Goal: Task Accomplishment & Management: Manage account settings

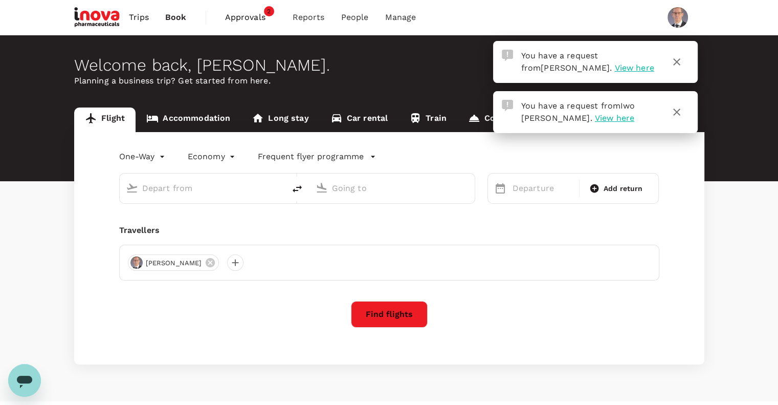
type input "Singapore Changi (SIN)"
type input "Narita Intl (NRT)"
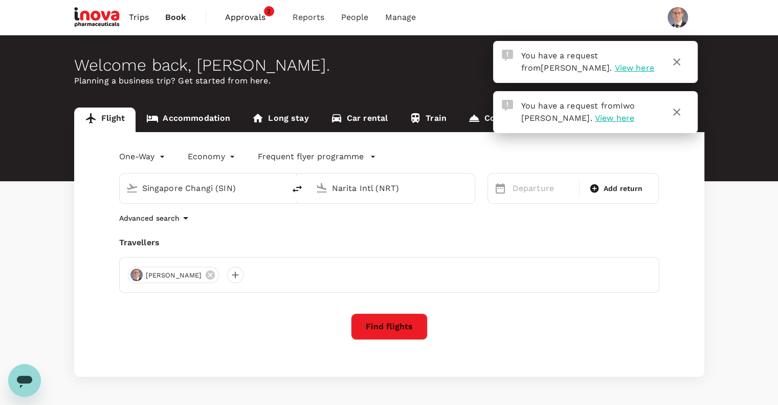
click at [614, 65] on span "View here" at bounding box center [633, 68] width 39 height 10
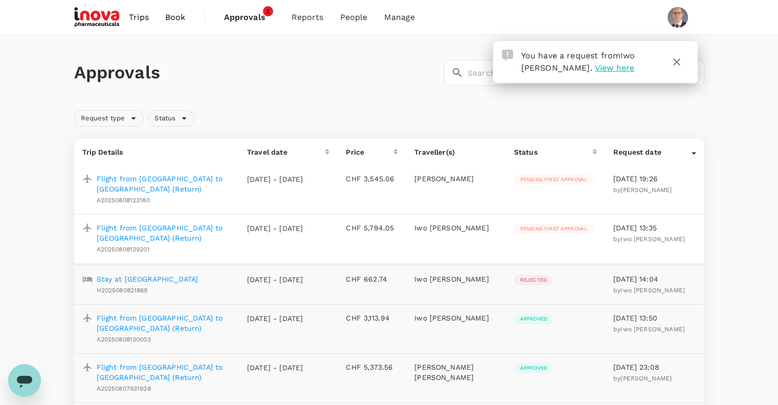
click at [192, 227] on p "Flight from [GEOGRAPHIC_DATA] to [GEOGRAPHIC_DATA] (Return)" at bounding box center [164, 232] width 134 height 20
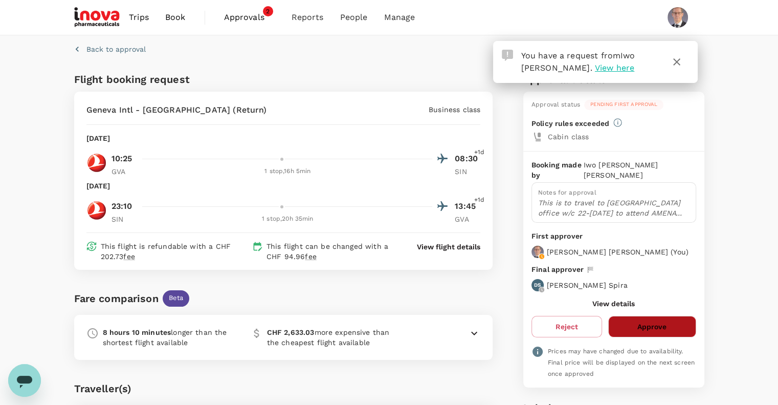
click at [657, 317] on button "Approve" at bounding box center [651, 326] width 87 height 21
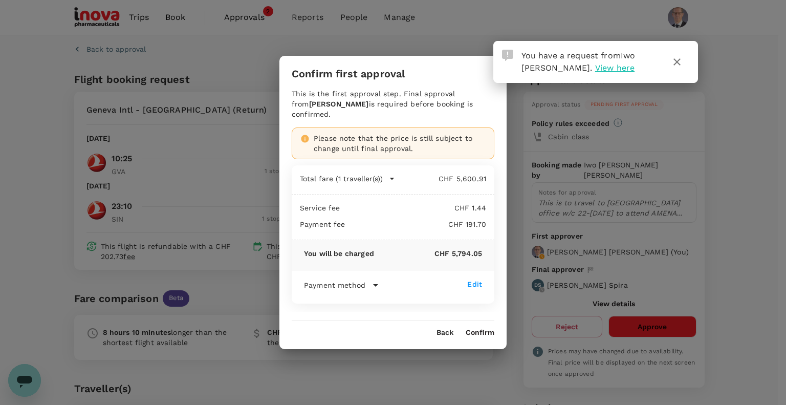
click at [388, 385] on div "Confirm first approval This is the first approval step. Final approval from [PE…" at bounding box center [393, 202] width 786 height 405
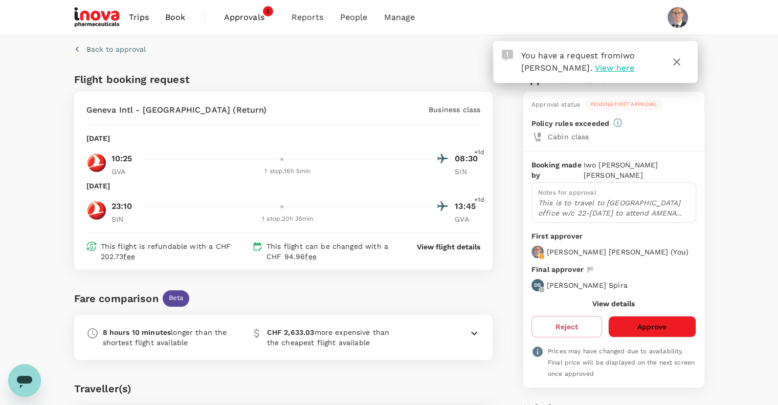
click at [487, 333] on div "8 hours 10 minutes longer than the shortest flight available CHF 2,633.03 more …" at bounding box center [283, 337] width 419 height 45
click at [475, 329] on icon at bounding box center [474, 333] width 12 height 12
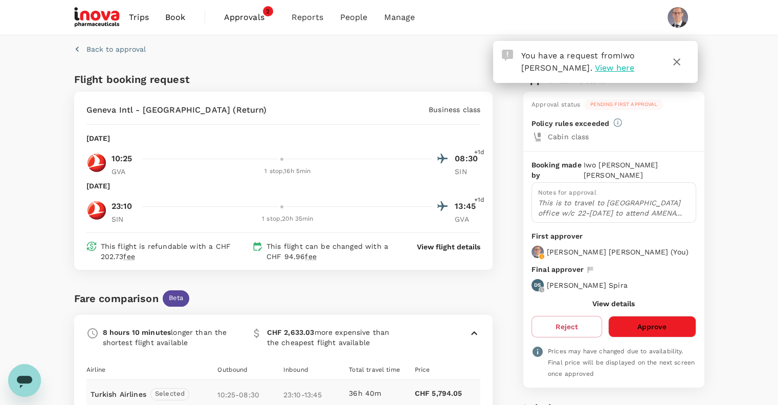
click at [244, 17] on span "Approvals" at bounding box center [249, 17] width 51 height 12
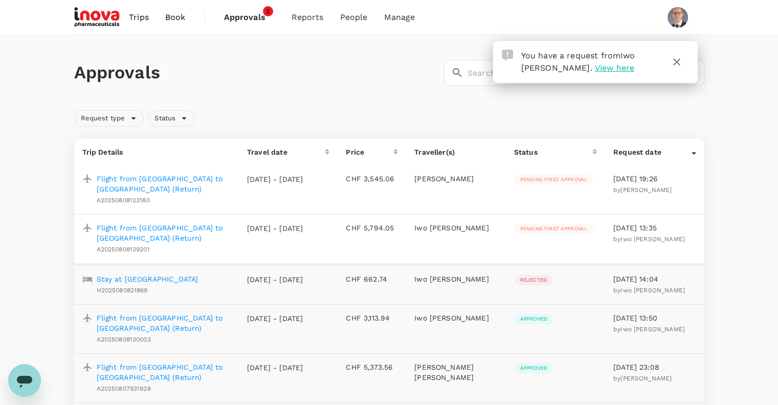
click at [199, 179] on p "Flight from [GEOGRAPHIC_DATA] to [GEOGRAPHIC_DATA] (Return)" at bounding box center [164, 183] width 134 height 20
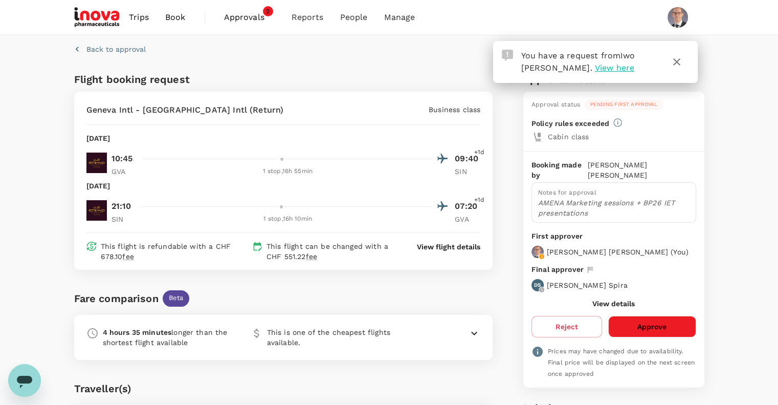
click at [647, 316] on button "Approve" at bounding box center [651, 326] width 87 height 21
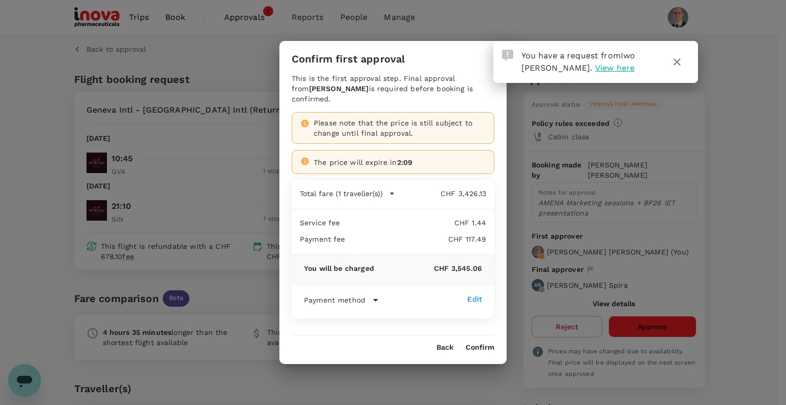
click at [475, 343] on button "Confirm" at bounding box center [479, 347] width 29 height 8
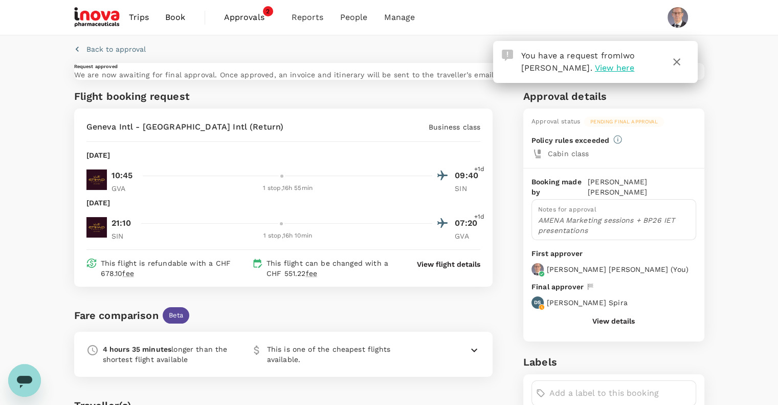
click at [242, 17] on span "Approvals" at bounding box center [249, 17] width 51 height 12
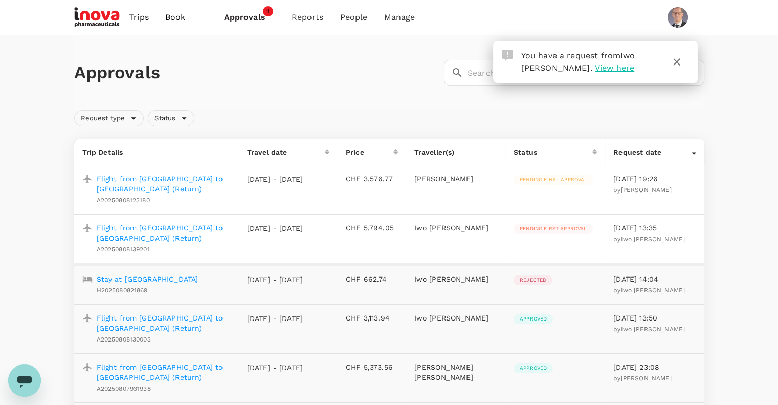
click at [176, 225] on p "Flight from [GEOGRAPHIC_DATA] to [GEOGRAPHIC_DATA] (Return)" at bounding box center [164, 232] width 134 height 20
click at [153, 227] on p "Flight from [GEOGRAPHIC_DATA] to [GEOGRAPHIC_DATA] (Return)" at bounding box center [164, 232] width 134 height 20
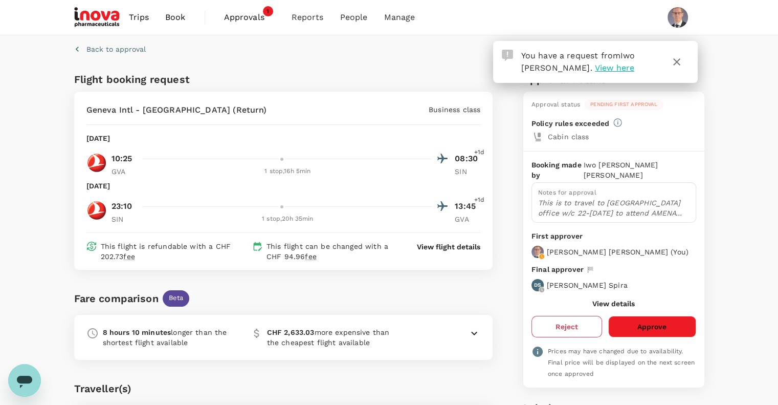
click at [550, 316] on button "Reject" at bounding box center [566, 326] width 71 height 21
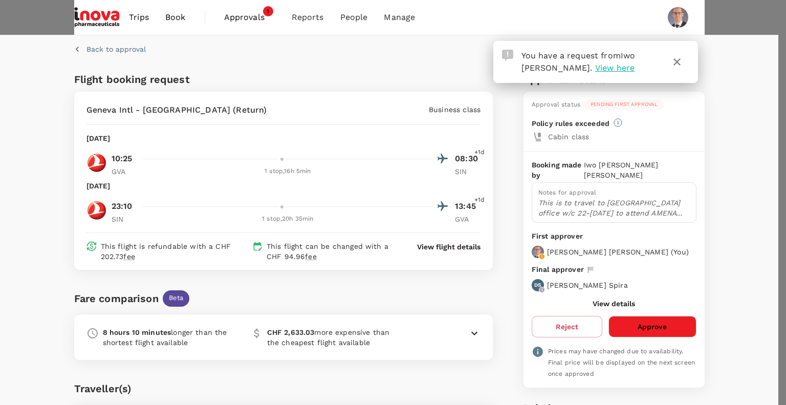
click at [673, 63] on icon "button" at bounding box center [677, 62] width 12 height 12
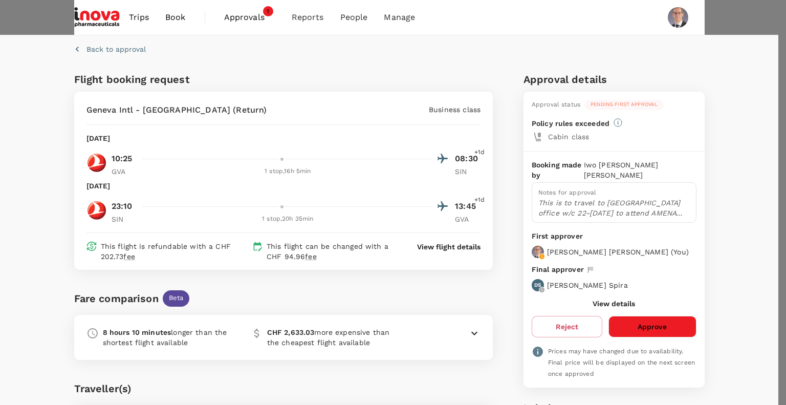
type textarea "Flight re-booked on Etihad"
